Goal: Information Seeking & Learning: Find specific fact

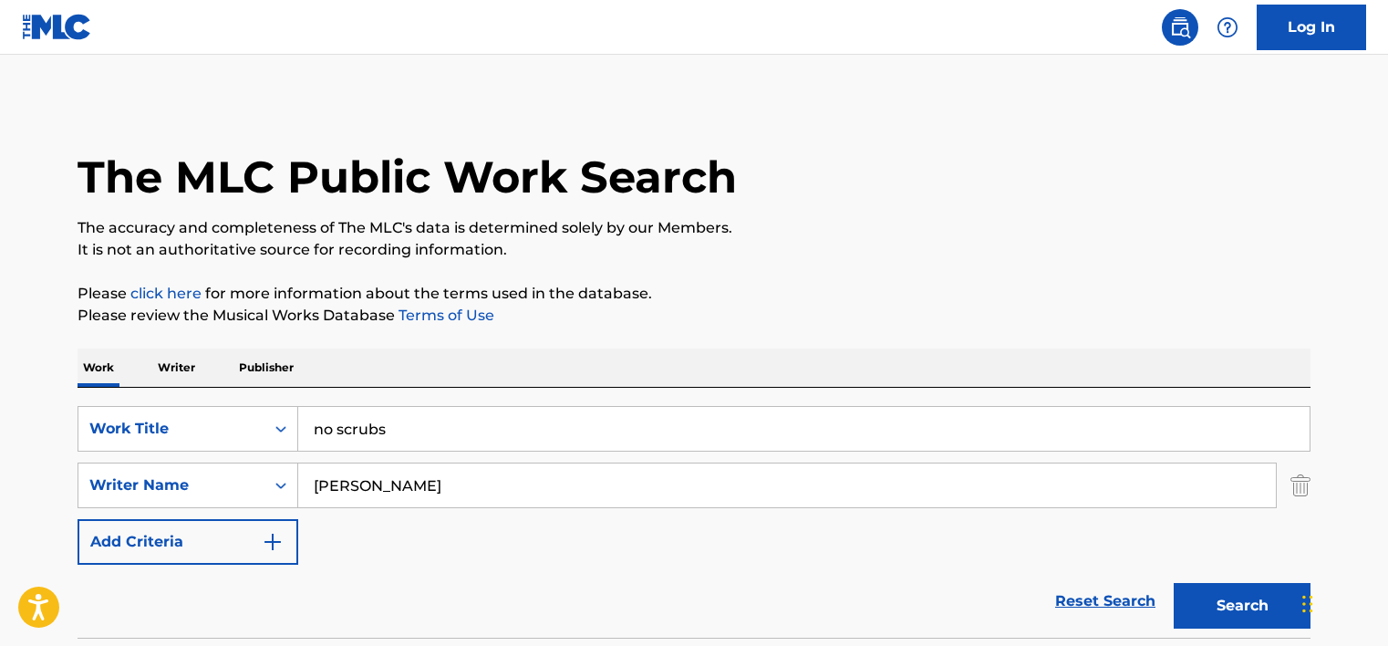
type input "[PERSON_NAME]"
drag, startPoint x: 0, startPoint y: 0, endPoint x: 365, endPoint y: 406, distance: 545.7
click at [365, 407] on input "no scrubs" at bounding box center [803, 429] width 1011 height 44
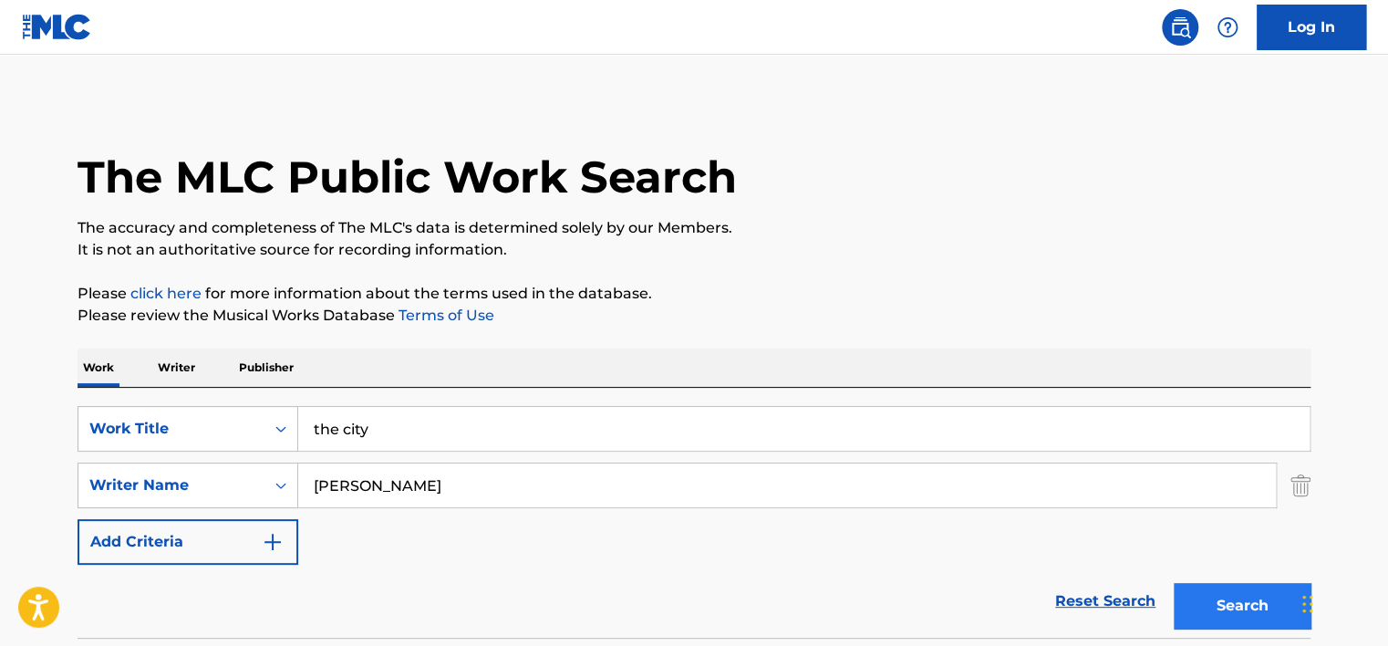
type input "the city"
click at [1256, 591] on button "Search" at bounding box center [1242, 606] width 137 height 46
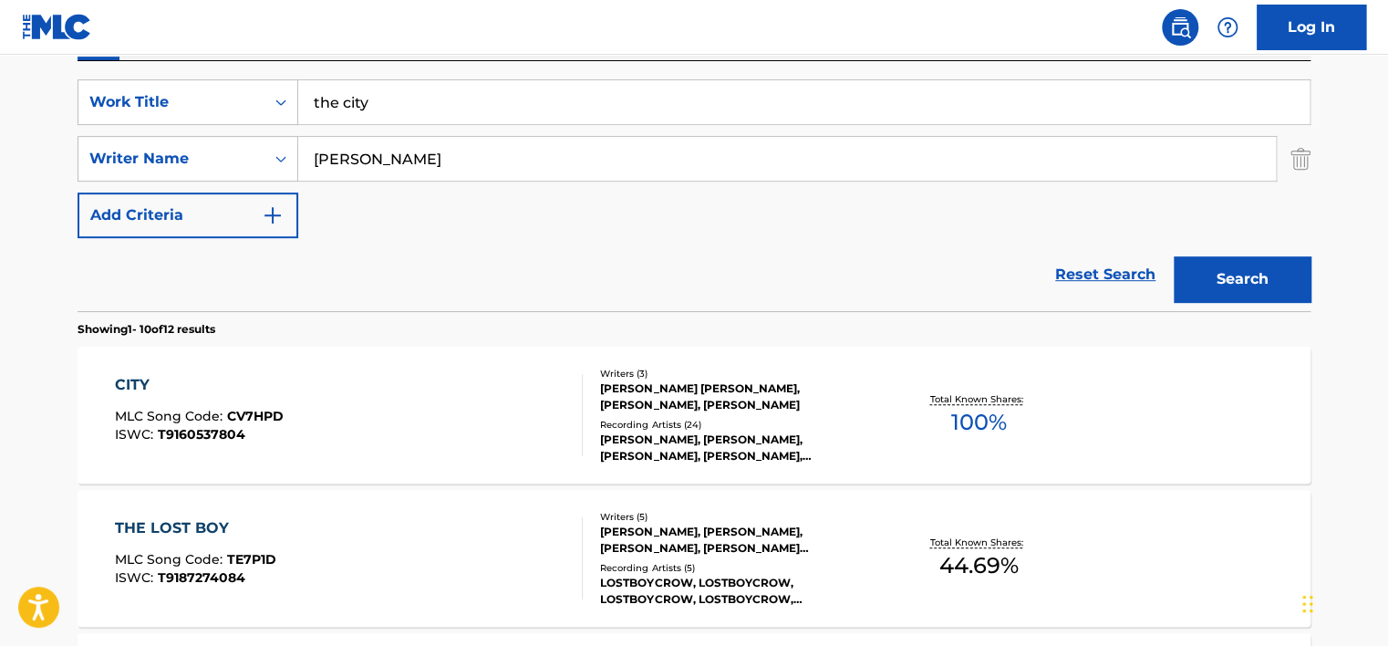
scroll to position [478, 0]
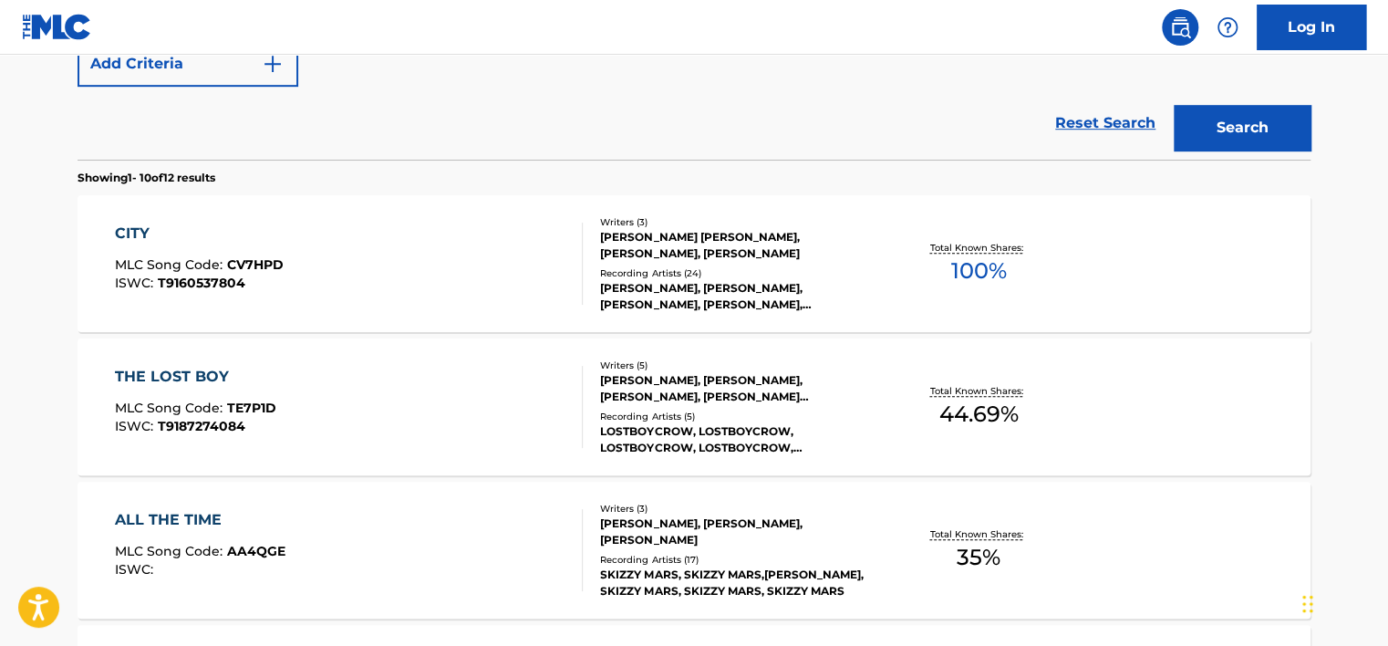
click at [432, 260] on div "CITY MLC Song Code : CV7HPD ISWC : T9160537804" at bounding box center [349, 264] width 469 height 82
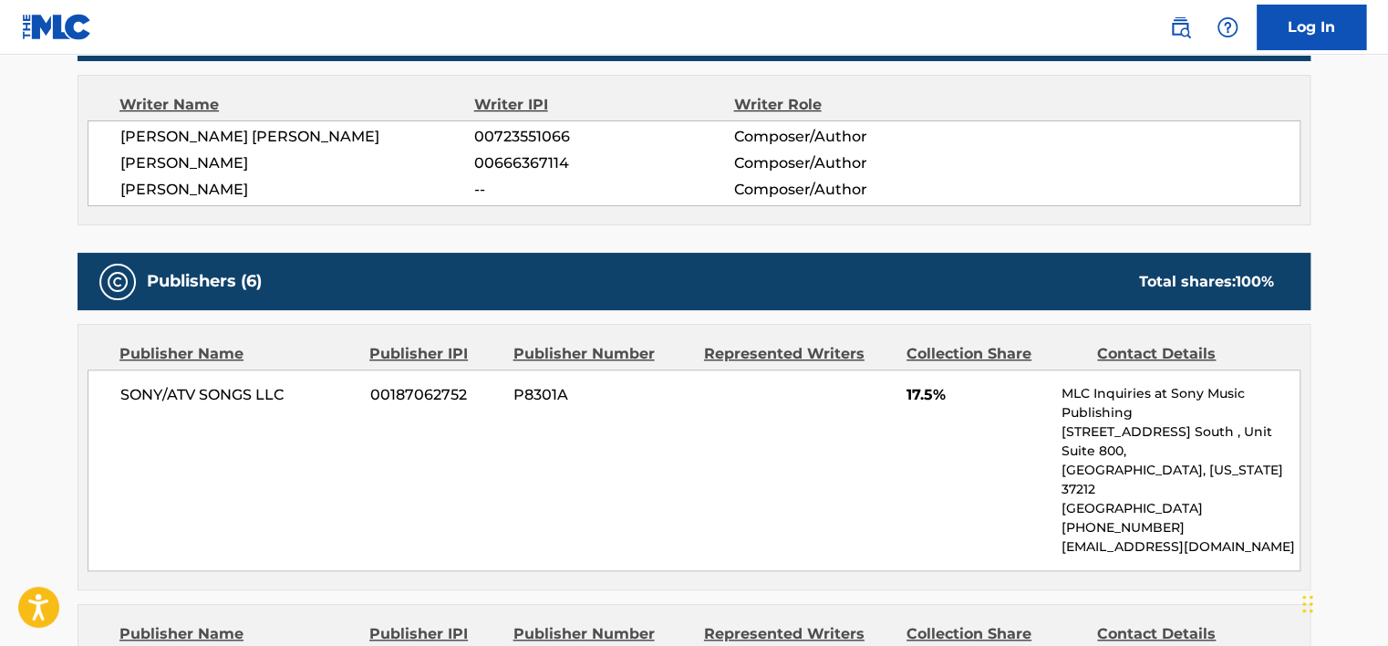
scroll to position [274, 0]
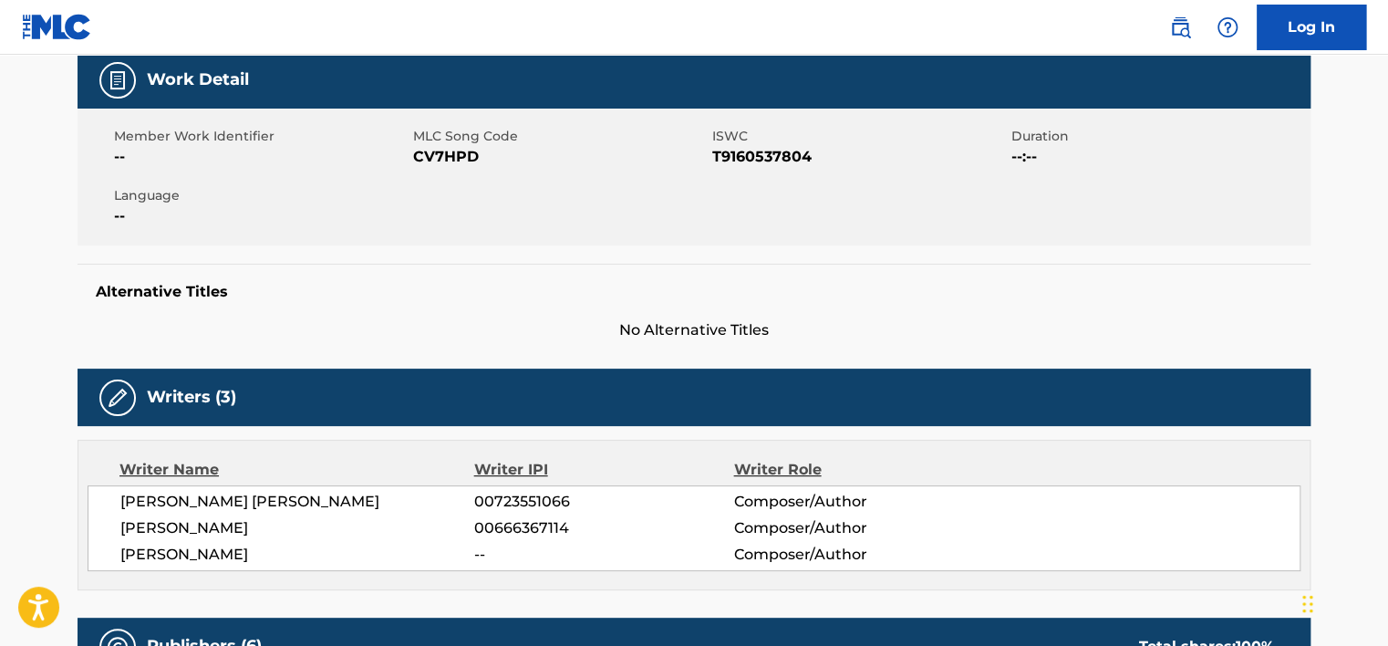
click at [450, 163] on span "CV7HPD" at bounding box center [560, 157] width 295 height 22
copy span "CV7HPD"
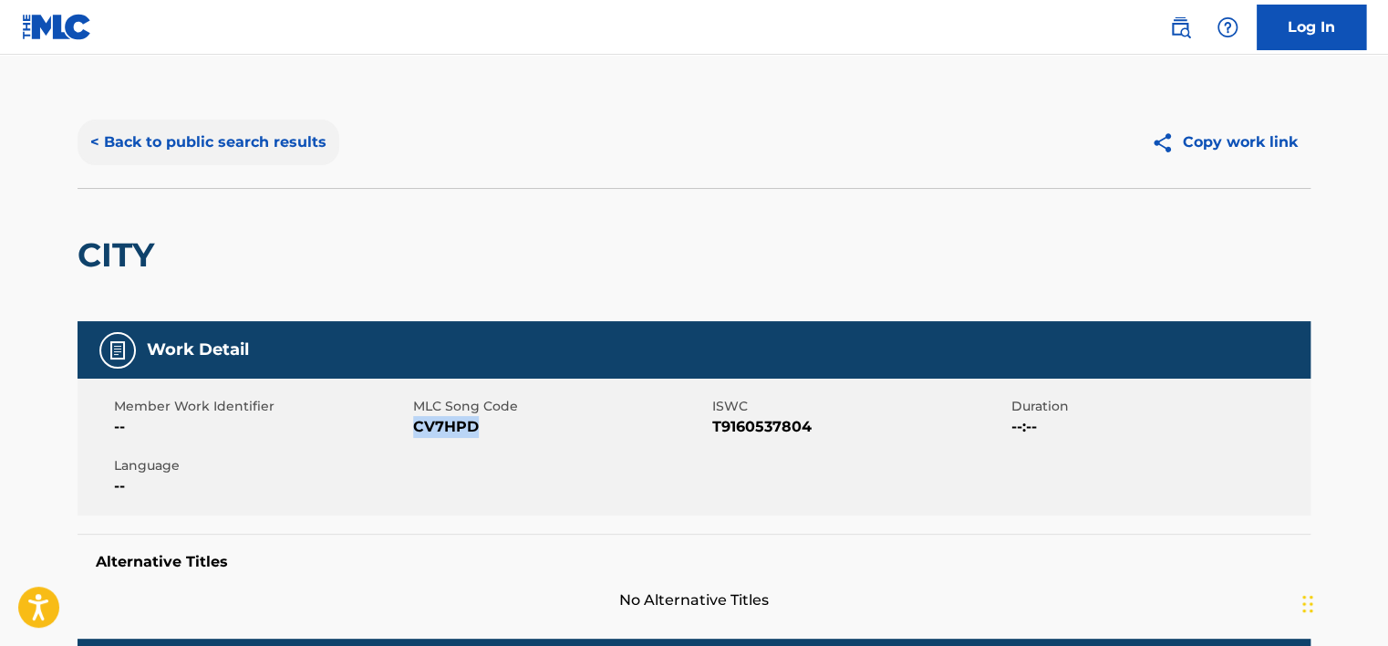
scroll to position [0, 0]
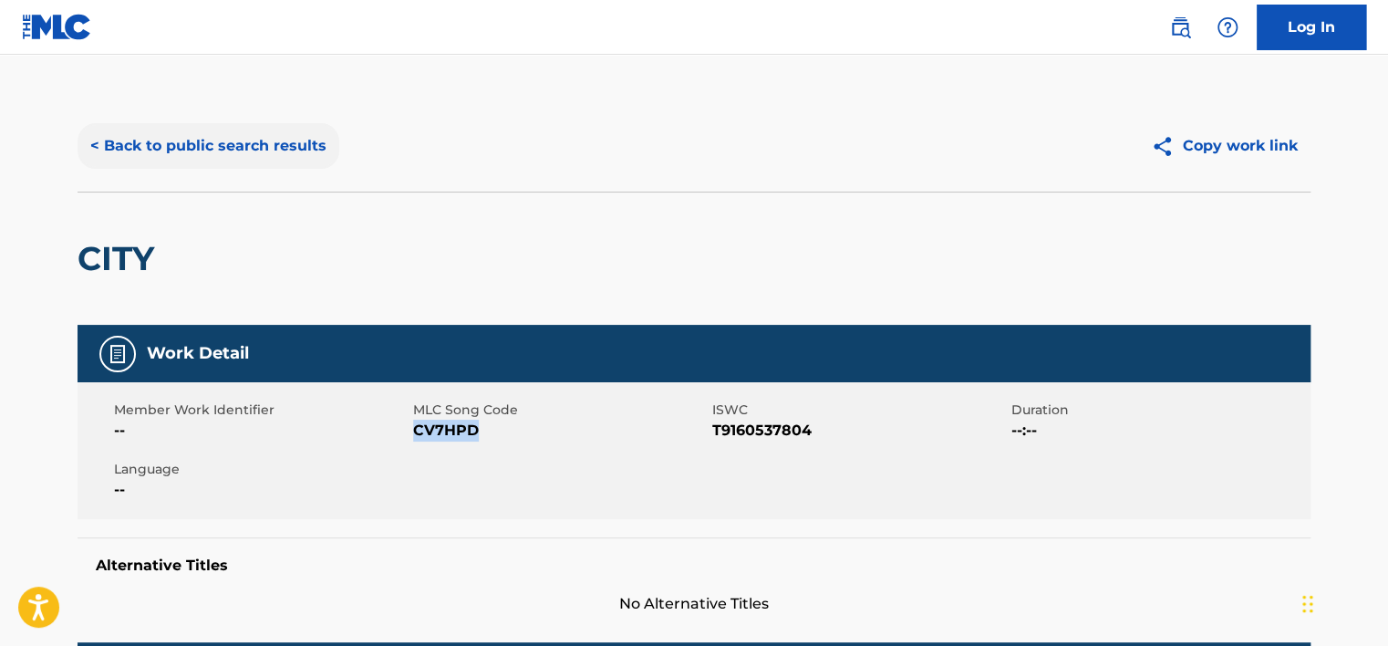
click at [202, 133] on button "< Back to public search results" at bounding box center [209, 146] width 262 height 46
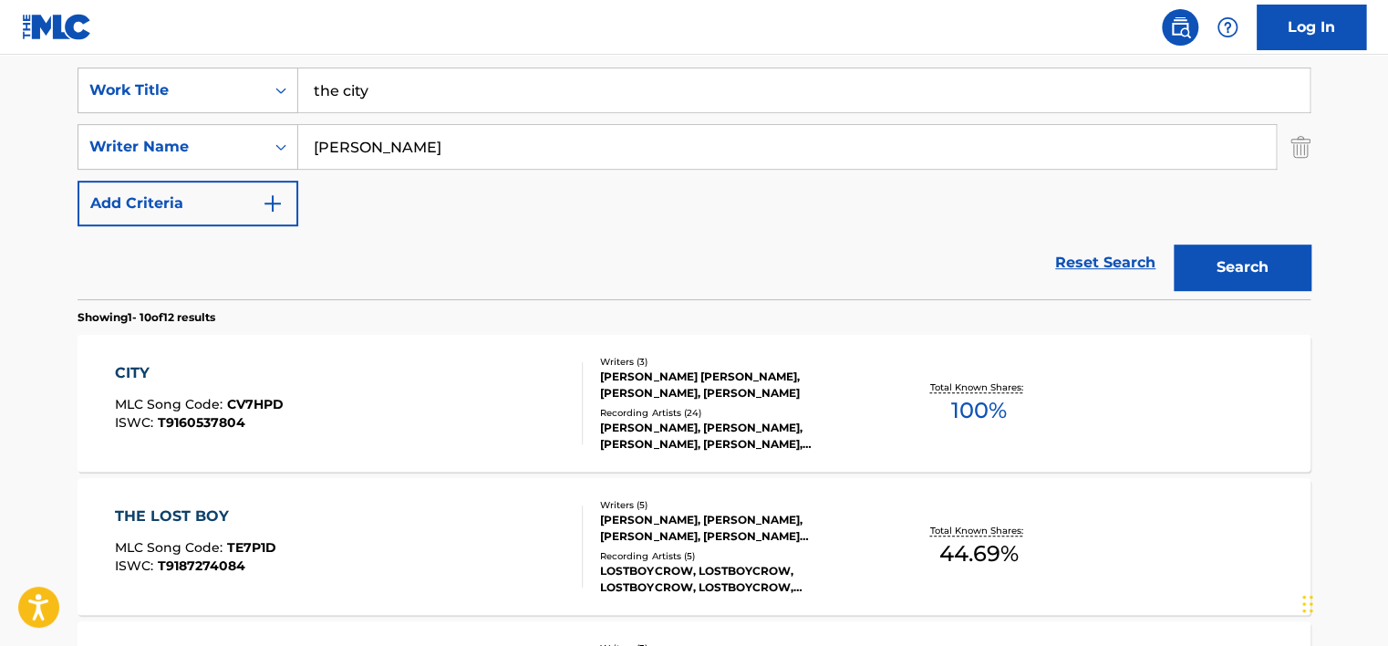
scroll to position [309, 0]
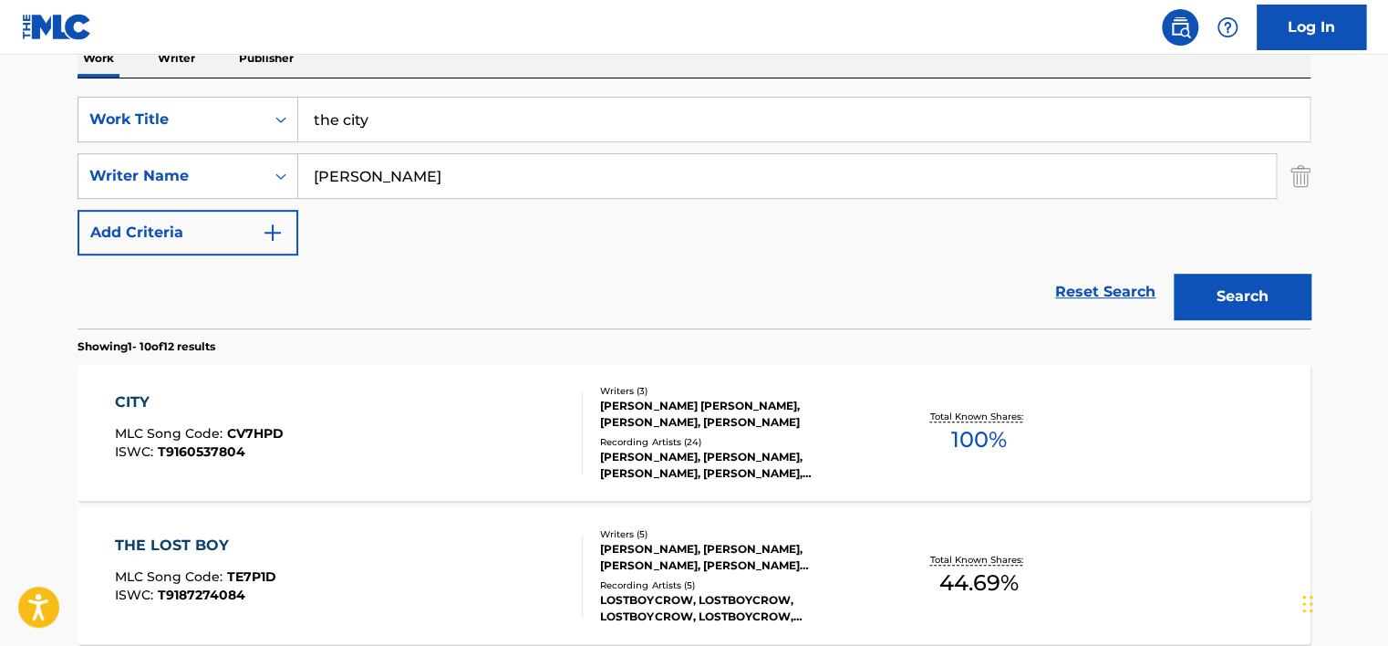
click at [376, 181] on input "[PERSON_NAME]" at bounding box center [787, 176] width 978 height 44
paste input "[PERSON_NAME]"
click at [387, 177] on input "[PERSON_NAME]" at bounding box center [787, 176] width 978 height 44
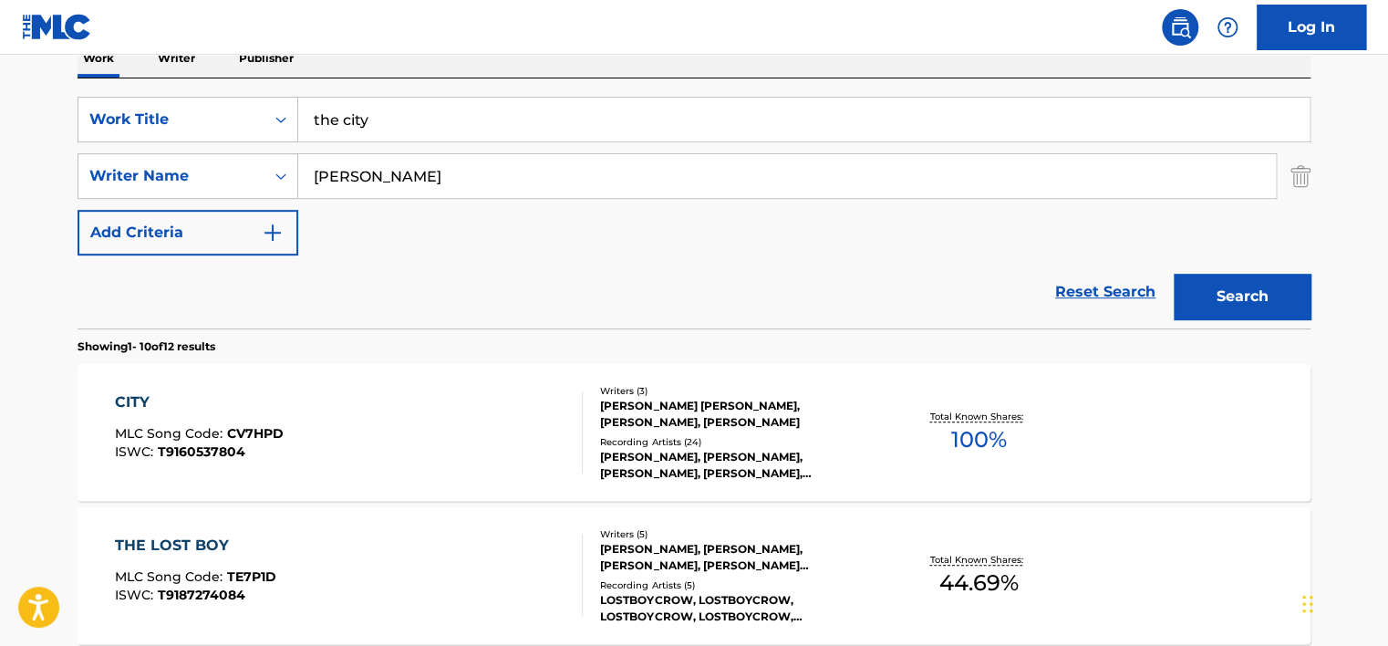
type input "[PERSON_NAME]"
click at [372, 122] on input "the city" at bounding box center [803, 120] width 1011 height 44
type input "play"
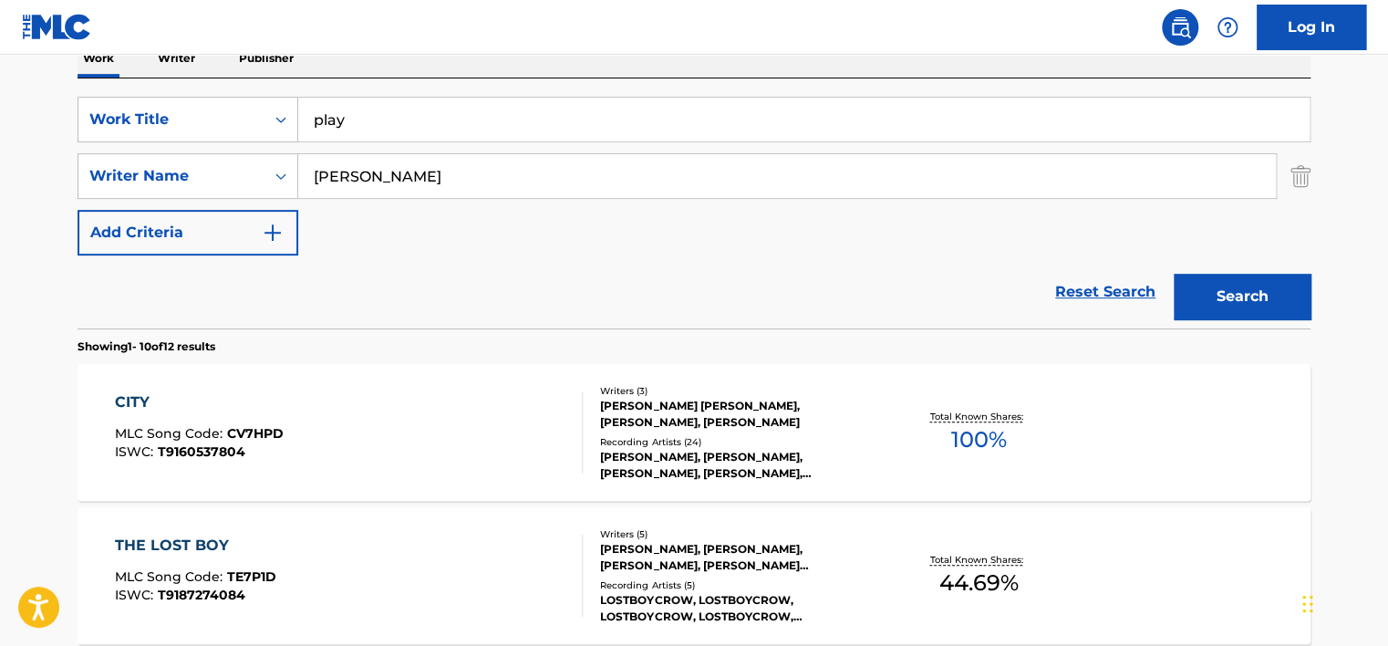
click at [1174, 274] on button "Search" at bounding box center [1242, 297] width 137 height 46
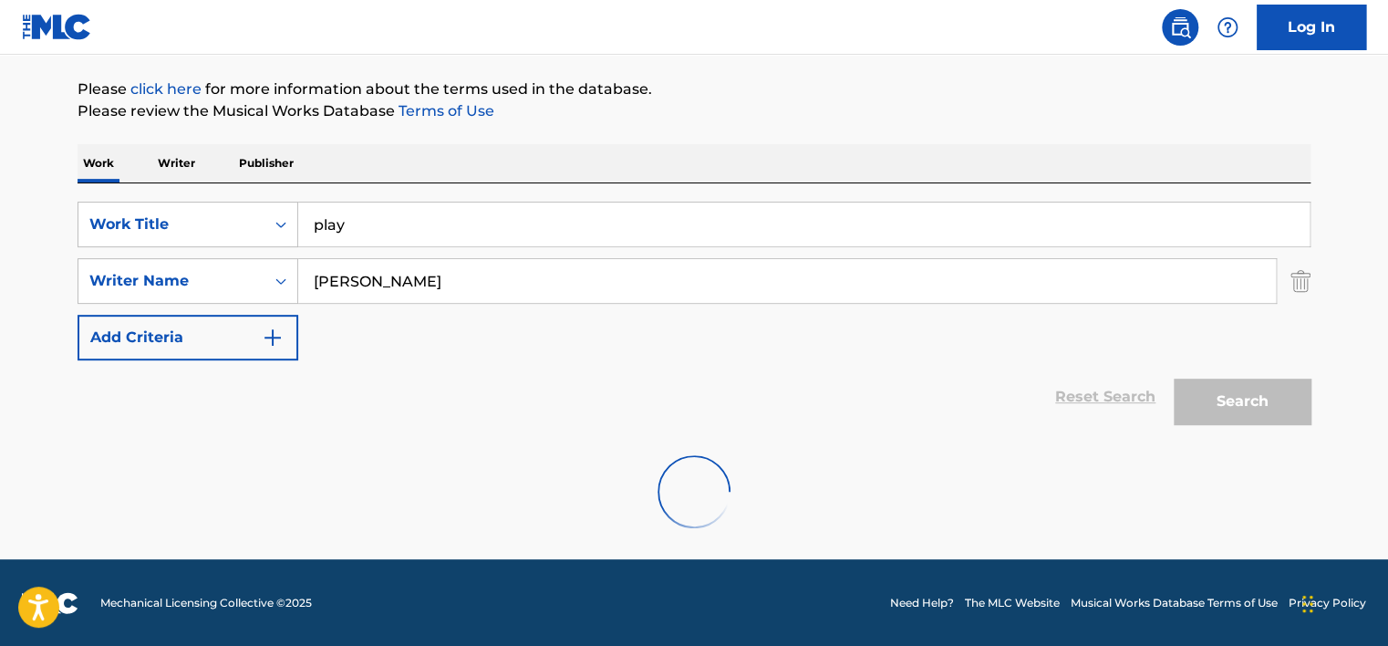
scroll to position [146, 0]
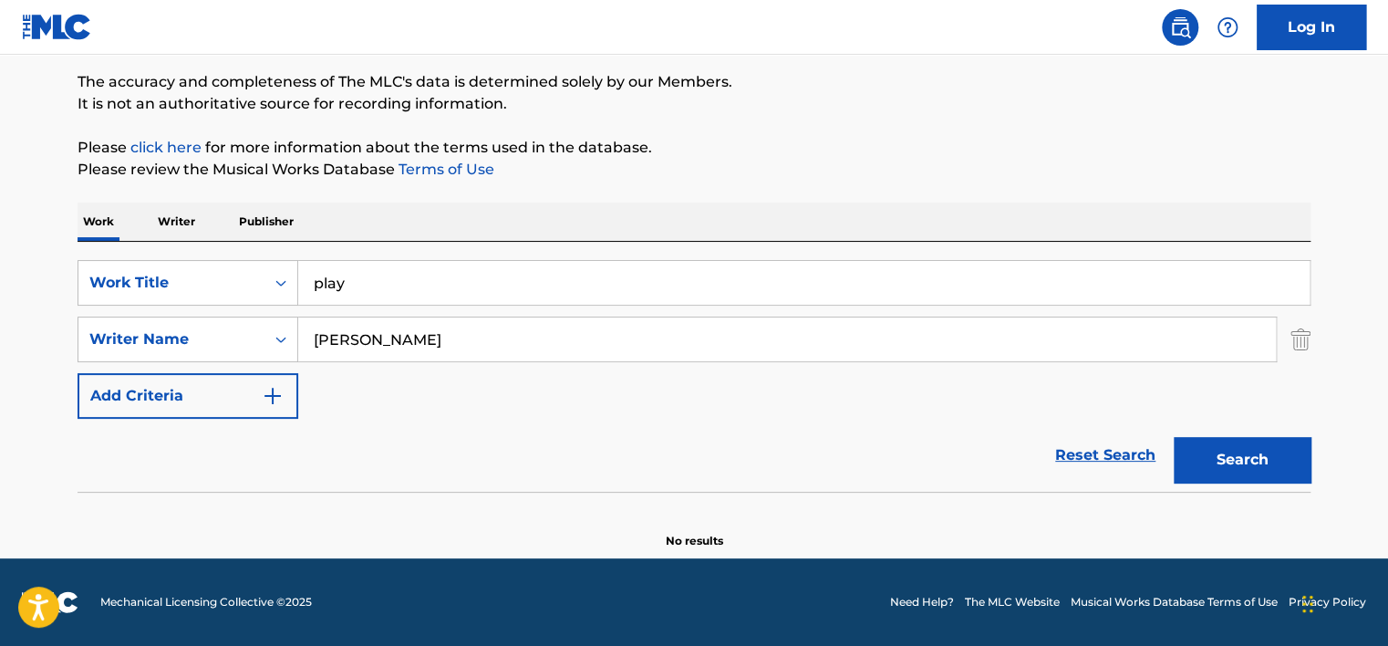
click at [377, 332] on input "[PERSON_NAME]" at bounding box center [787, 339] width 978 height 44
paste input "[PERSON_NAME] [PERSON_NAME]"
type input "[PERSON_NAME] [PERSON_NAME]"
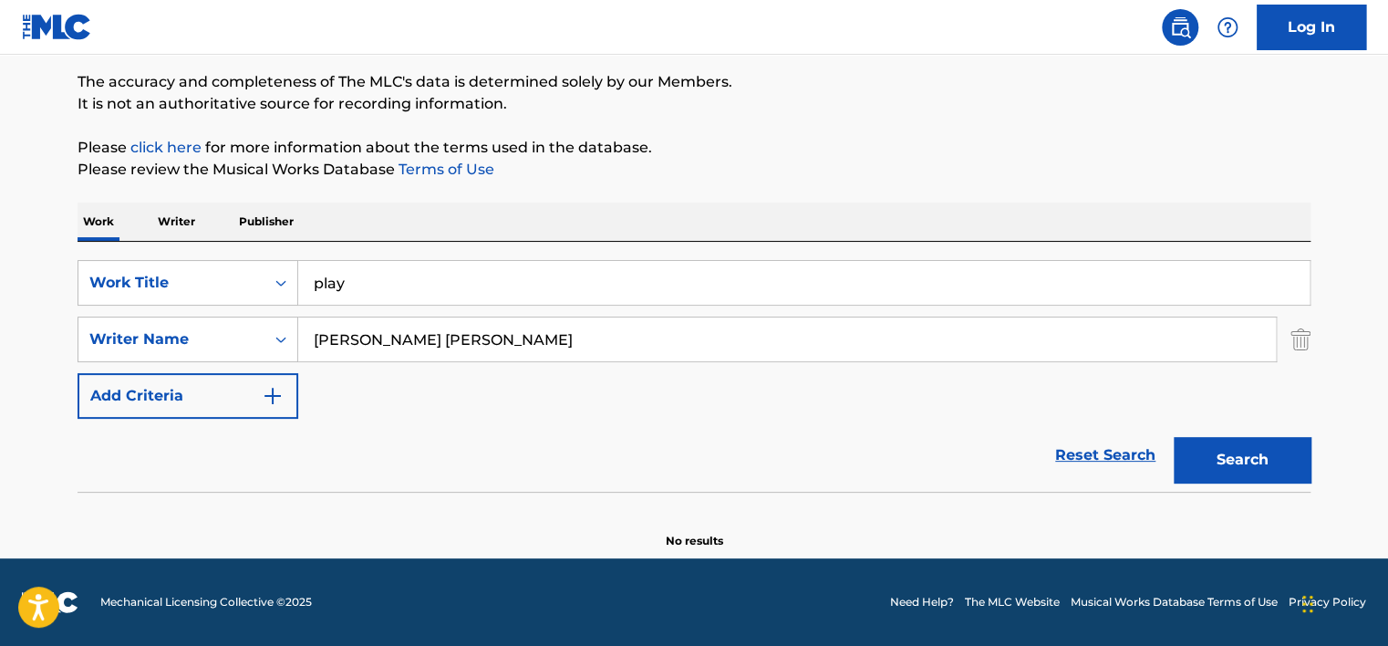
click at [366, 278] on input "play" at bounding box center [803, 283] width 1011 height 44
type input "awol"
click at [1174, 437] on button "Search" at bounding box center [1242, 460] width 137 height 46
